Goal: Information Seeking & Learning: Learn about a topic

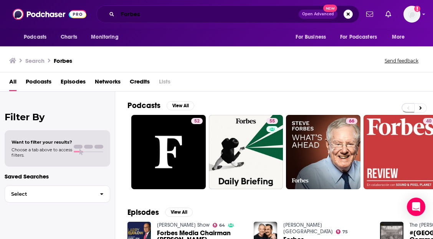
click at [193, 14] on input "Forbes" at bounding box center [207, 14] width 181 height 12
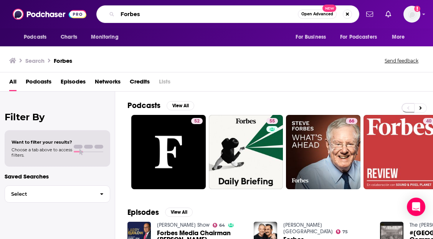
click at [193, 14] on input "Forbes" at bounding box center [207, 14] width 180 height 12
type input "Y"
type input "Joy of Living"
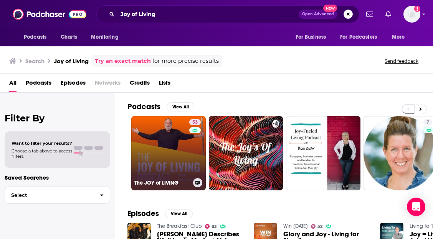
click at [178, 138] on link "53 The JOY of LIVING" at bounding box center [168, 153] width 74 height 74
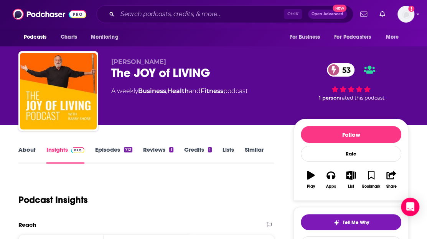
click at [26, 148] on link "About" at bounding box center [26, 155] width 17 height 18
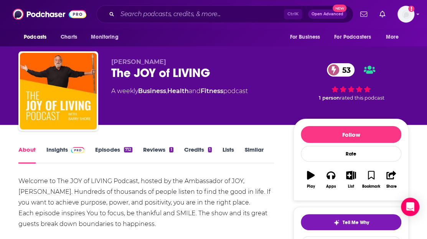
click at [54, 148] on link "Insights" at bounding box center [65, 155] width 38 height 18
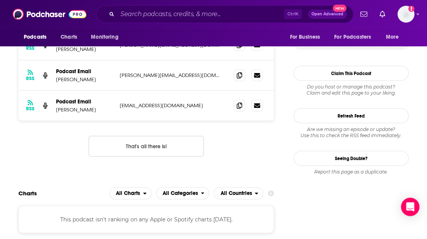
scroll to position [714, 0]
